Goal: Transaction & Acquisition: Purchase product/service

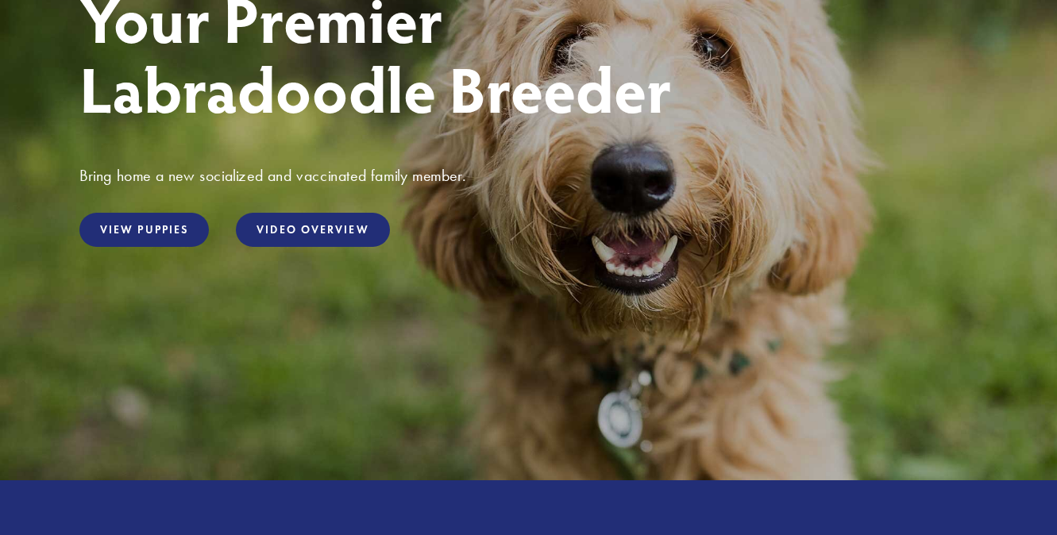
scroll to position [288, 0]
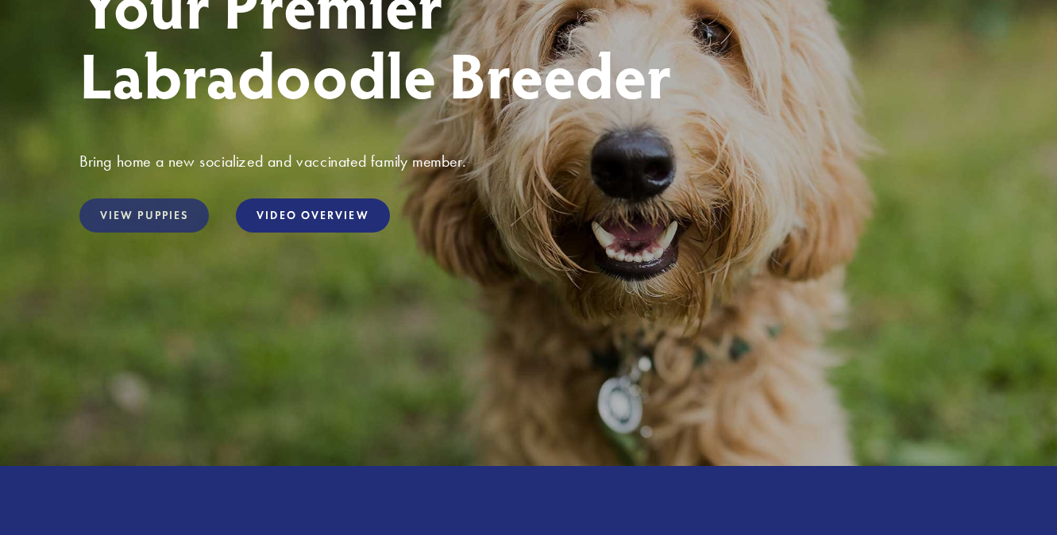
click at [164, 214] on link "View Puppies" at bounding box center [143, 216] width 129 height 34
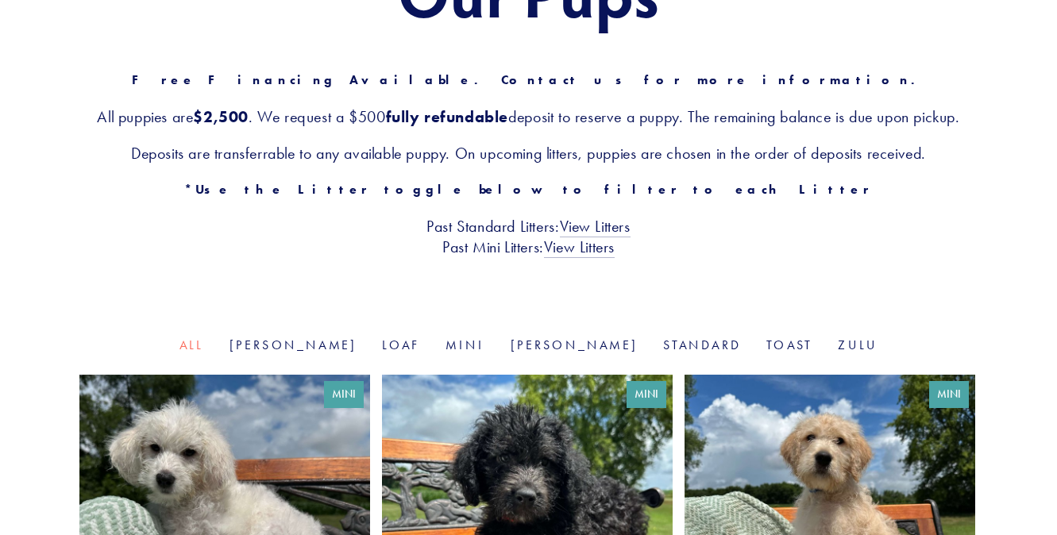
scroll to position [245, 0]
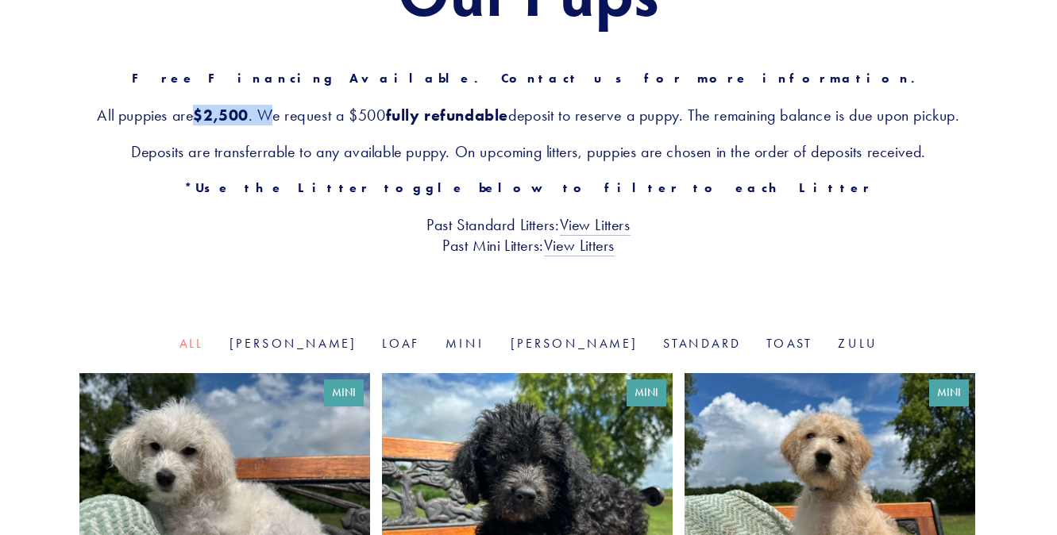
drag, startPoint x: 183, startPoint y: 114, endPoint x: 258, endPoint y: 114, distance: 75.5
click at [259, 114] on h3 "All puppies are $2,500 . We request a $500 fully refundable deposit to reserve …" at bounding box center [528, 115] width 898 height 21
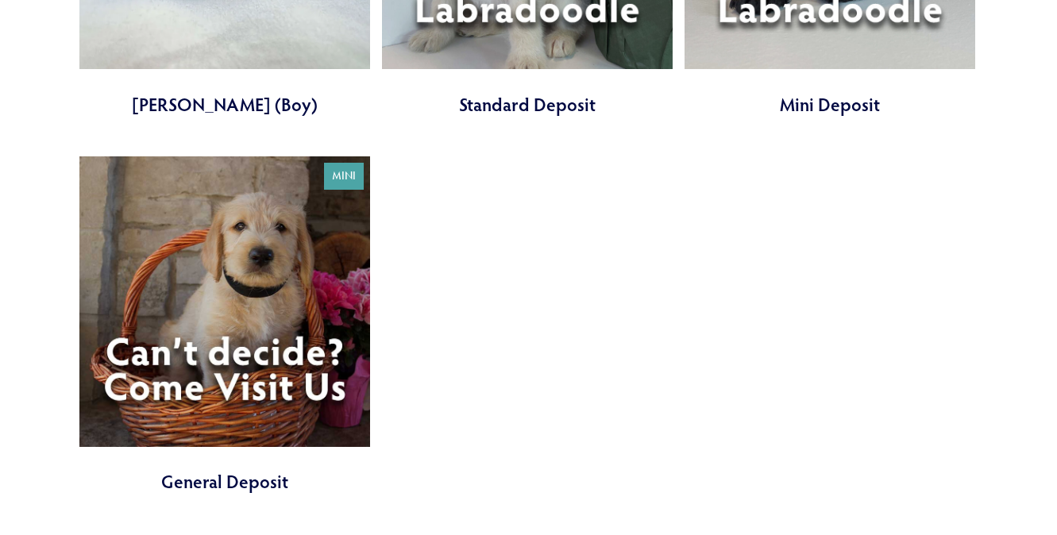
scroll to position [4242, 0]
